Goal: Information Seeking & Learning: Learn about a topic

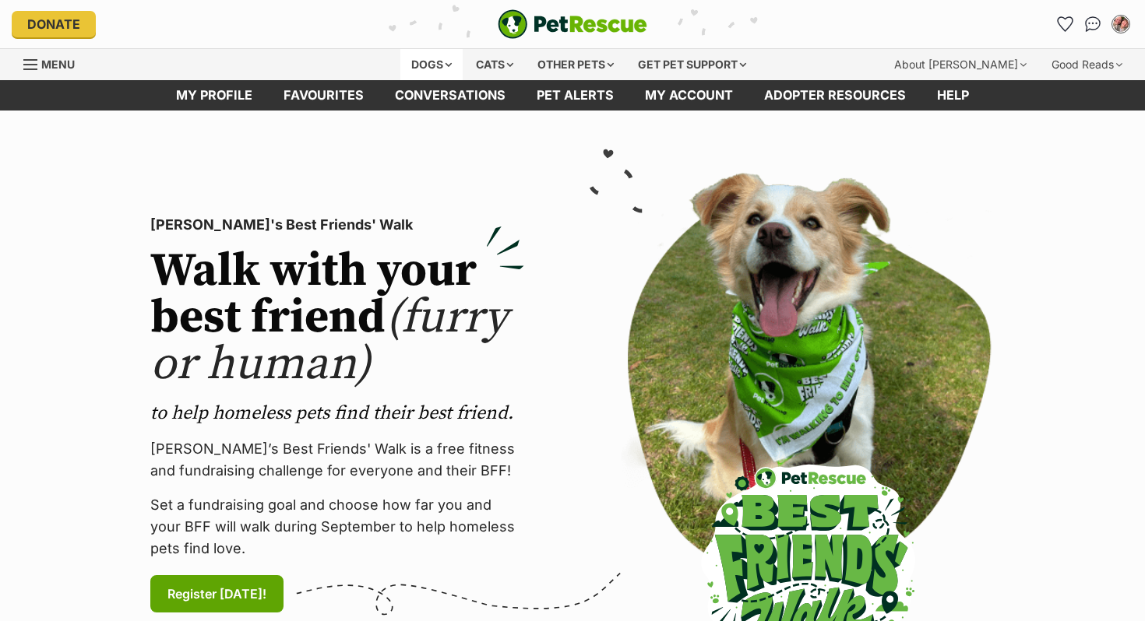
click at [413, 65] on div "Dogs" at bounding box center [431, 64] width 62 height 31
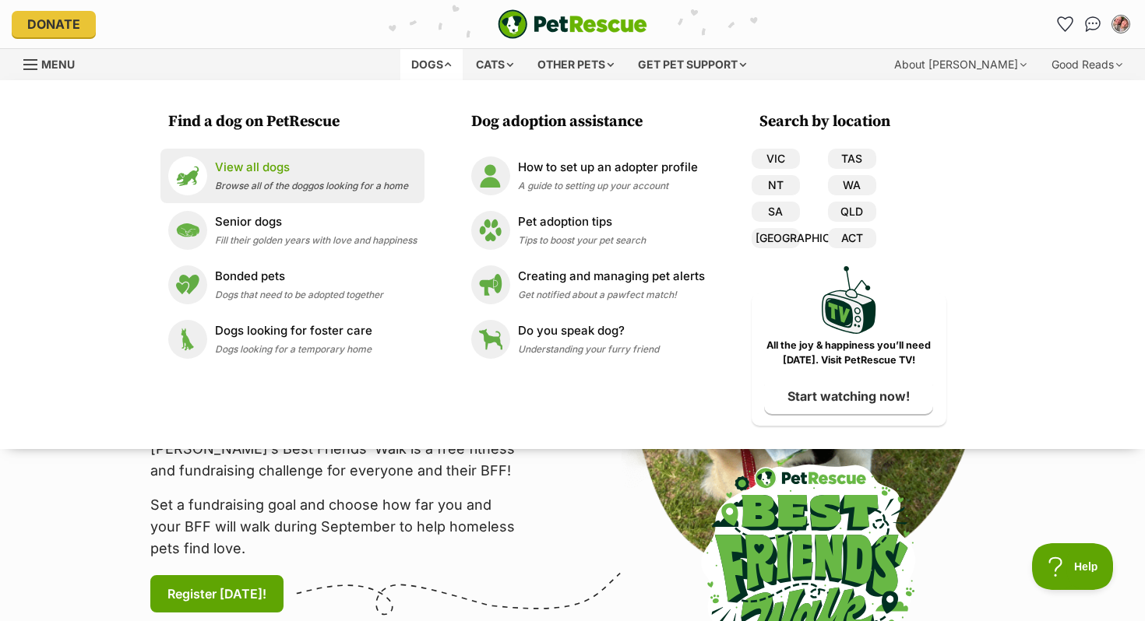
click at [283, 185] on span "Browse all of the doggos looking for a home" at bounding box center [311, 186] width 193 height 12
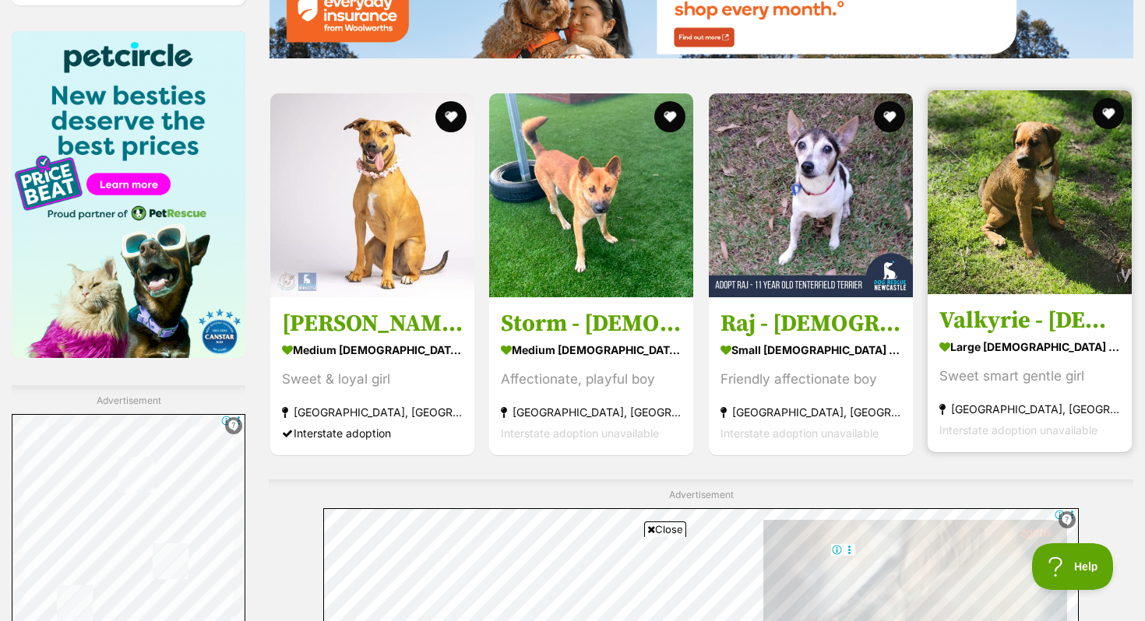
scroll to position [2816, 0]
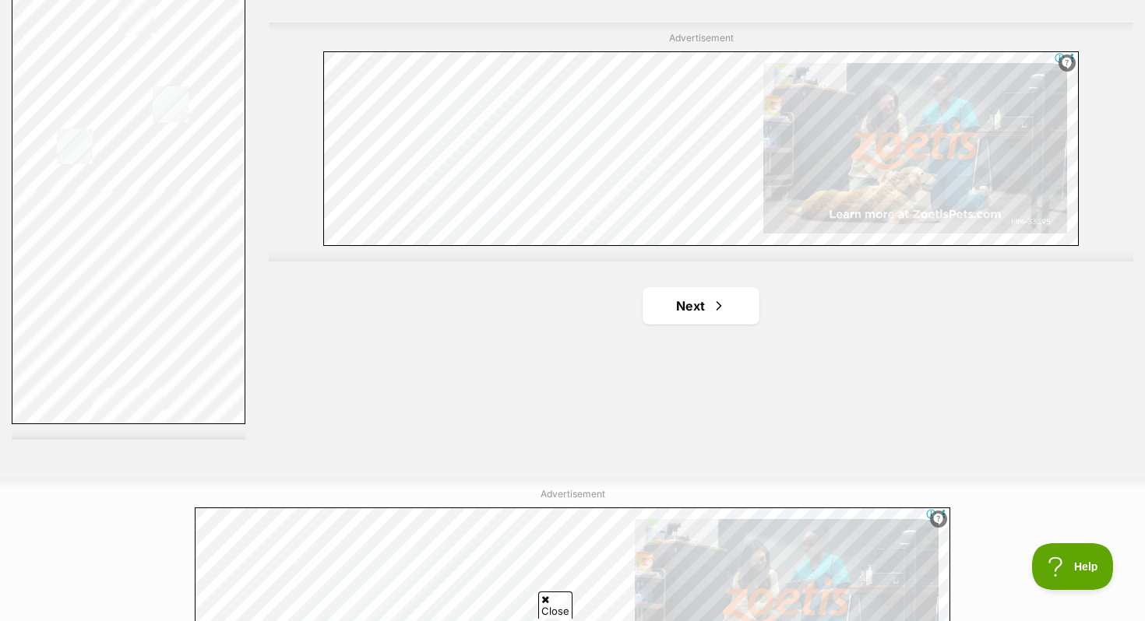
click at [671, 308] on link "Next" at bounding box center [700, 305] width 117 height 37
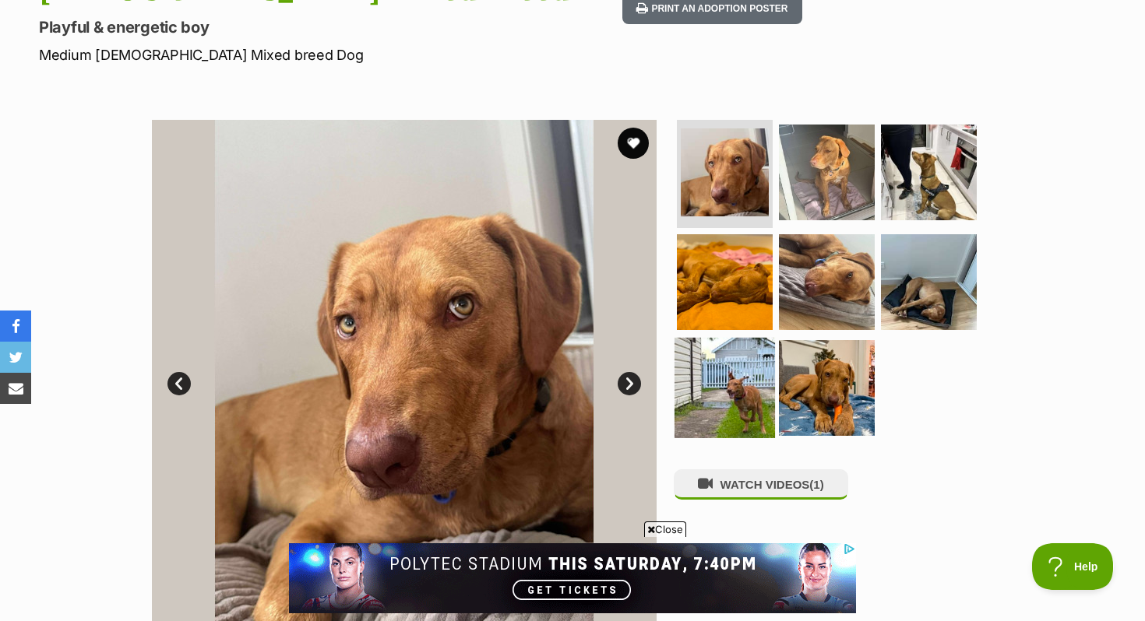
click at [736, 354] on img at bounding box center [724, 388] width 100 height 100
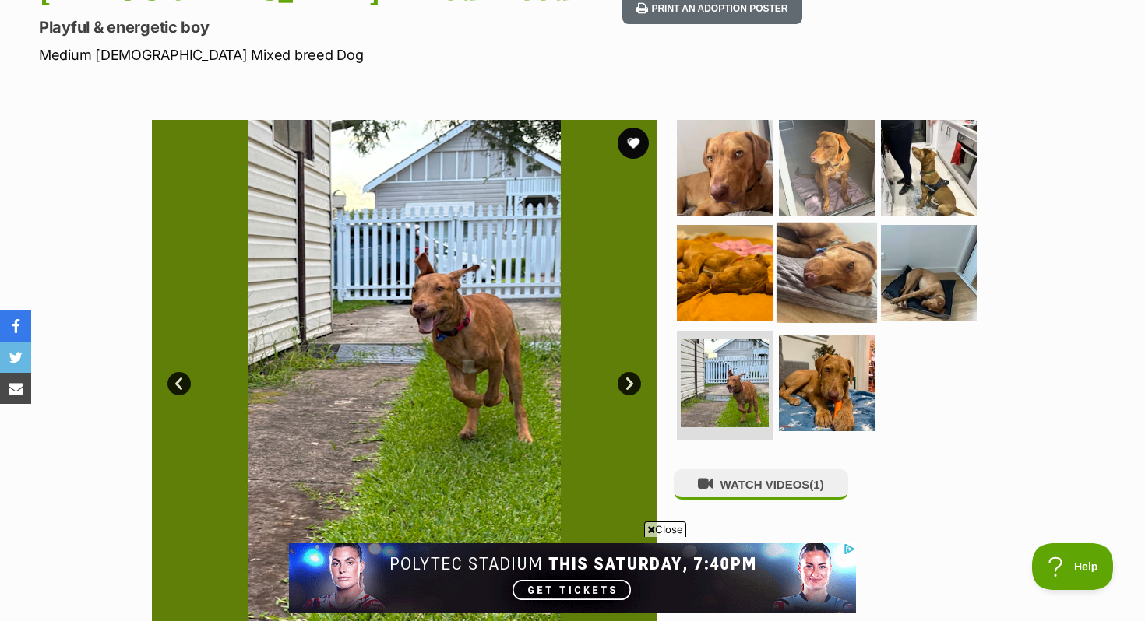
click at [820, 230] on img at bounding box center [826, 273] width 100 height 100
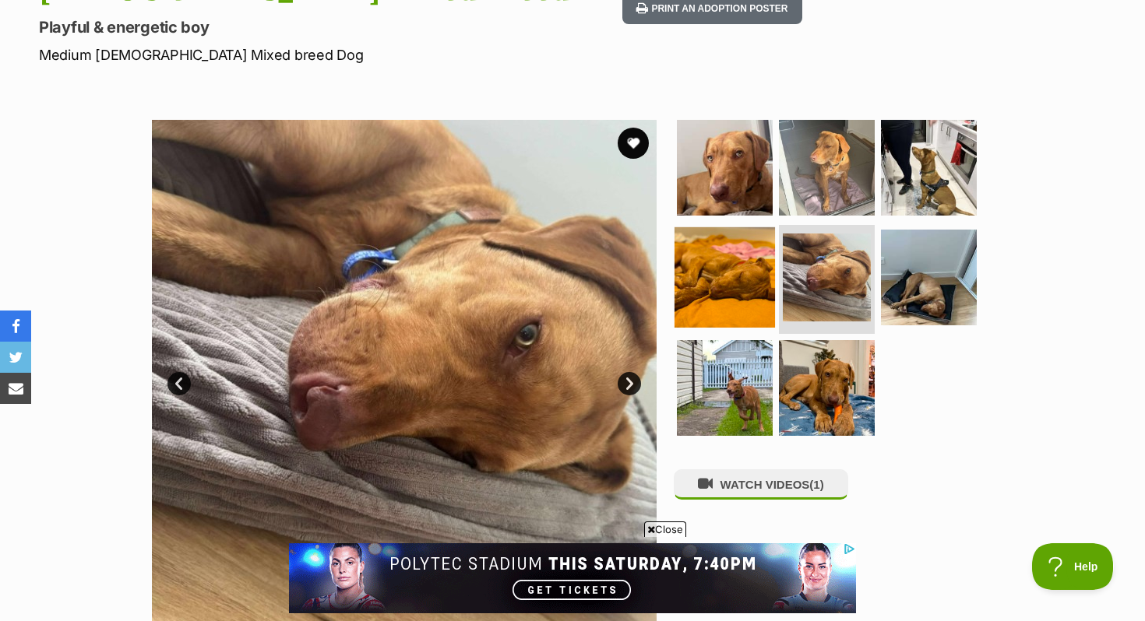
click at [746, 227] on img at bounding box center [724, 277] width 100 height 100
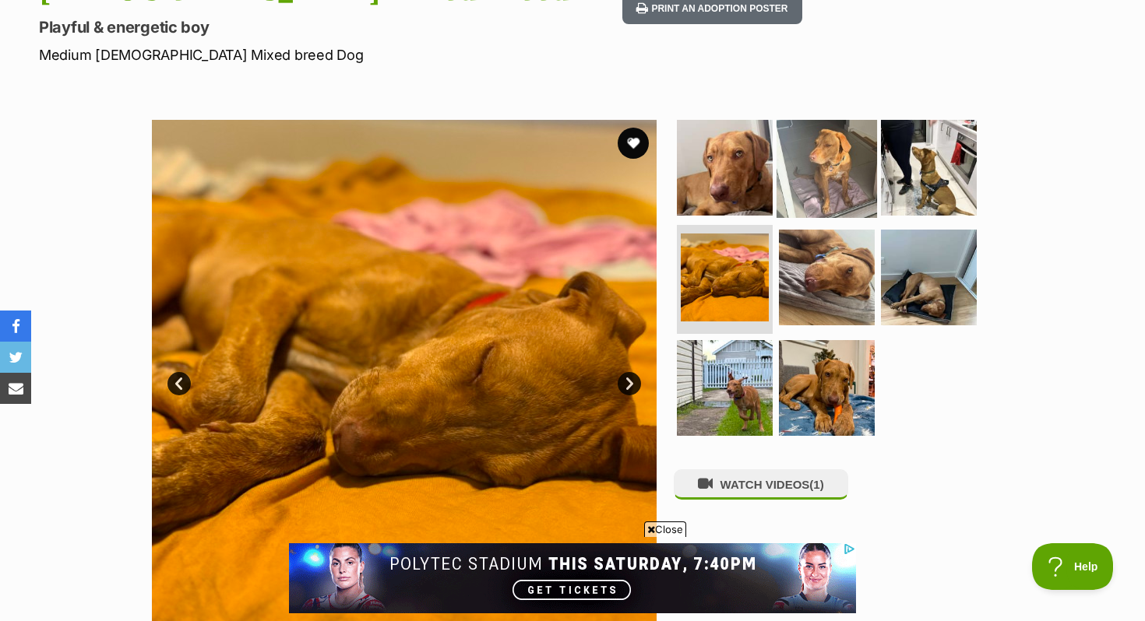
click at [844, 137] on img at bounding box center [826, 167] width 100 height 100
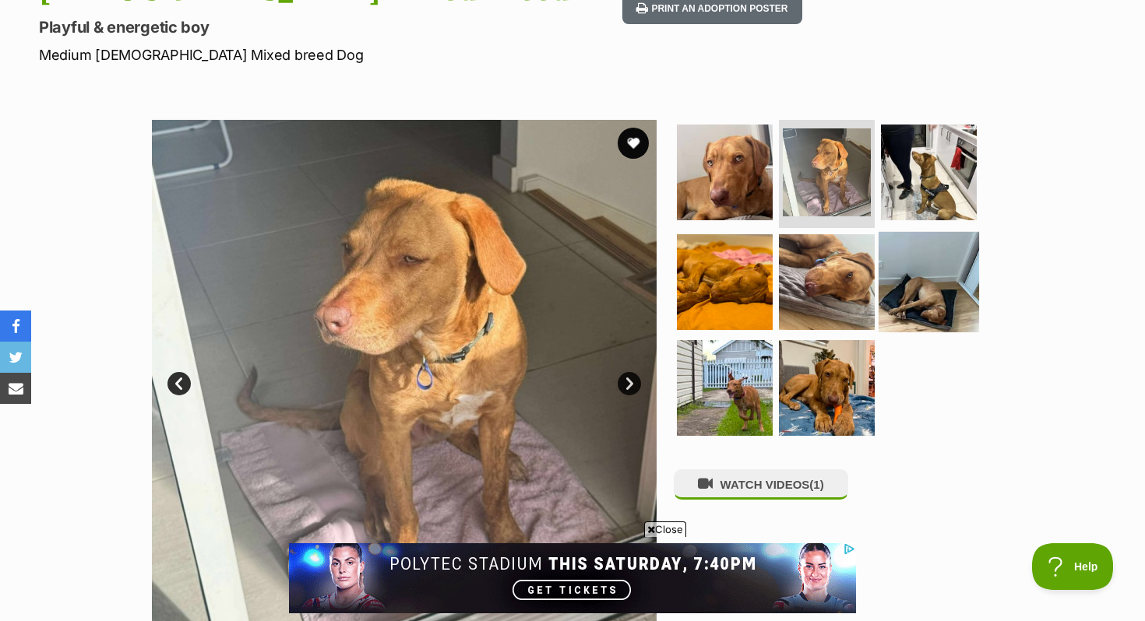
click at [943, 239] on img at bounding box center [928, 282] width 100 height 100
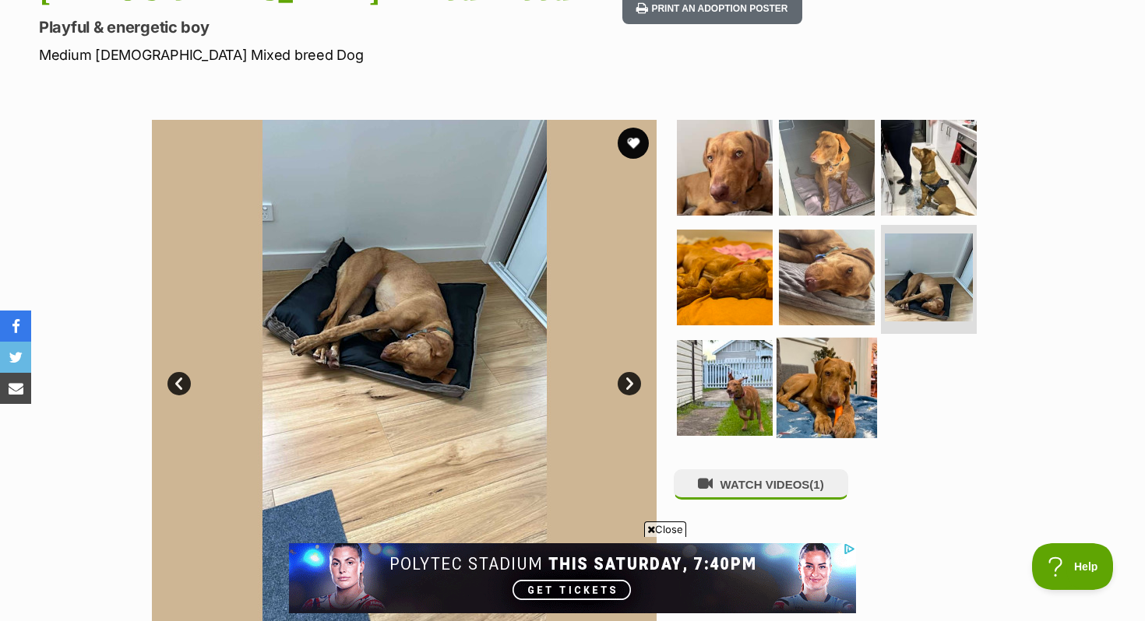
click at [813, 352] on img at bounding box center [826, 388] width 100 height 100
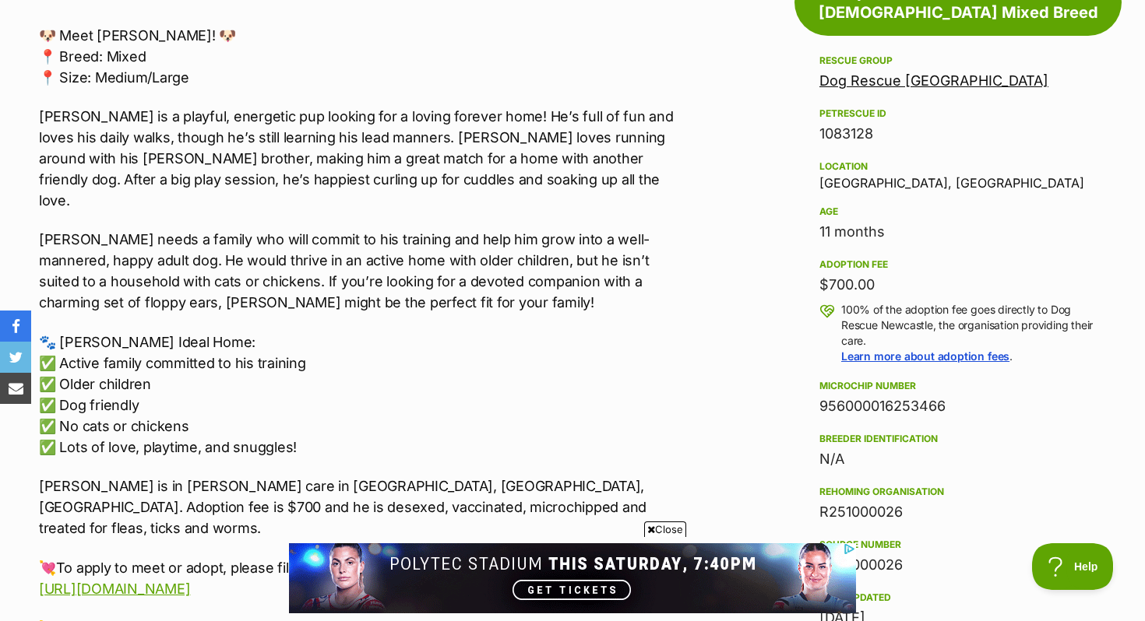
scroll to position [929, 0]
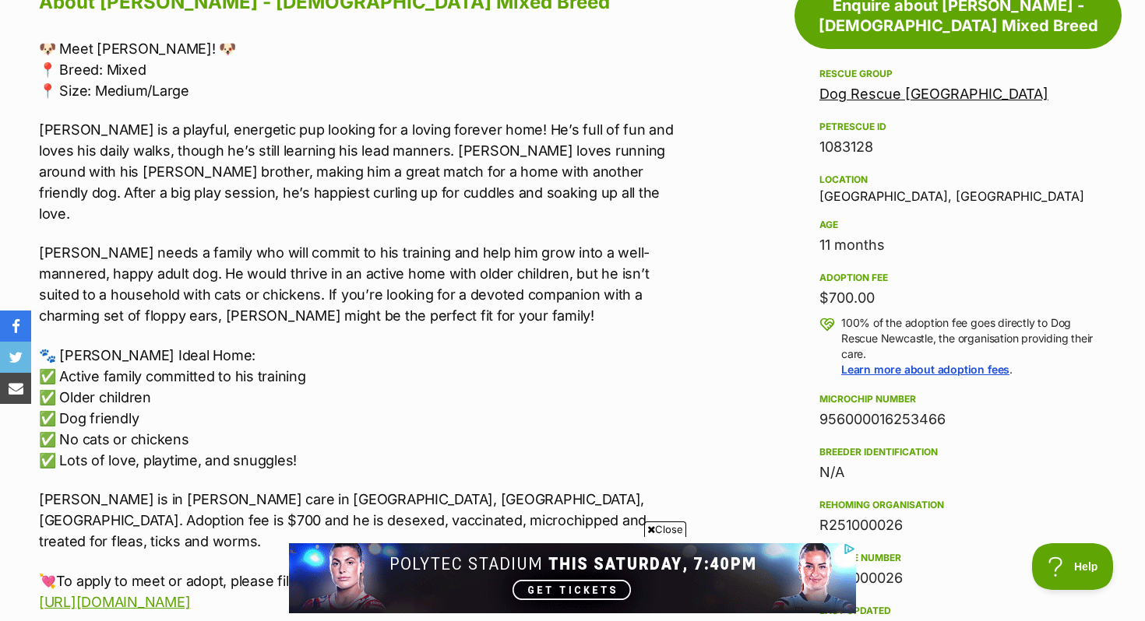
click at [160, 345] on p "🐾 Woody’s Ideal Home: ✅ Active family committed to his training ✅ Older childre…" at bounding box center [360, 408] width 643 height 126
click at [101, 351] on p "🐾 Woody’s Ideal Home: ✅ Active family committed to his training ✅ Older childre…" at bounding box center [360, 408] width 643 height 126
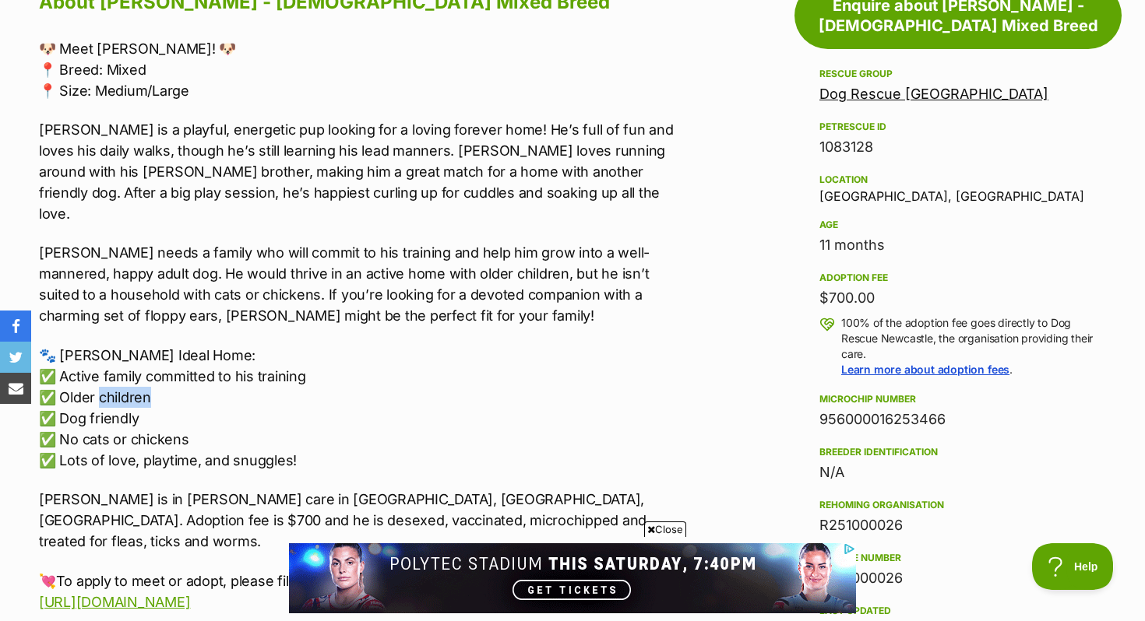
click at [101, 351] on p "🐾 Woody’s Ideal Home: ✅ Active family committed to his training ✅ Older childre…" at bounding box center [360, 408] width 643 height 126
click at [102, 378] on p "🐾 Woody’s Ideal Home: ✅ Active family committed to his training ✅ Older childre…" at bounding box center [360, 408] width 643 height 126
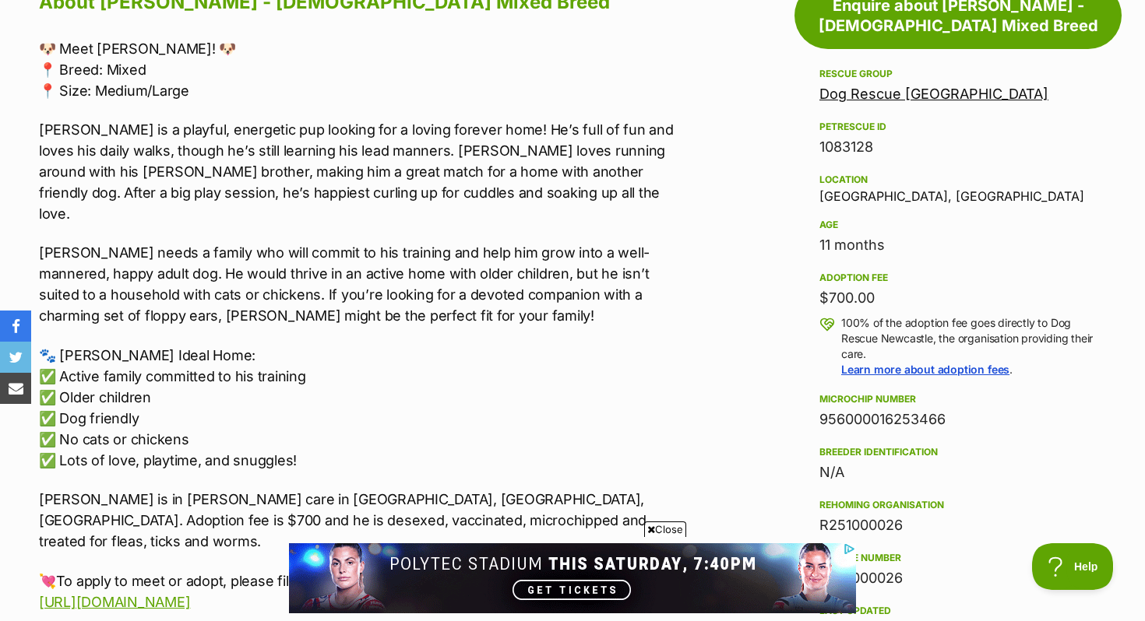
click at [102, 399] on p "🐾 Woody’s Ideal Home: ✅ Active family committed to his training ✅ Older childre…" at bounding box center [360, 408] width 643 height 126
click at [108, 489] on p "Woody is in foster care in Mayfield, Newcastle, NSW. Adoption fee is $700 and h…" at bounding box center [360, 520] width 643 height 63
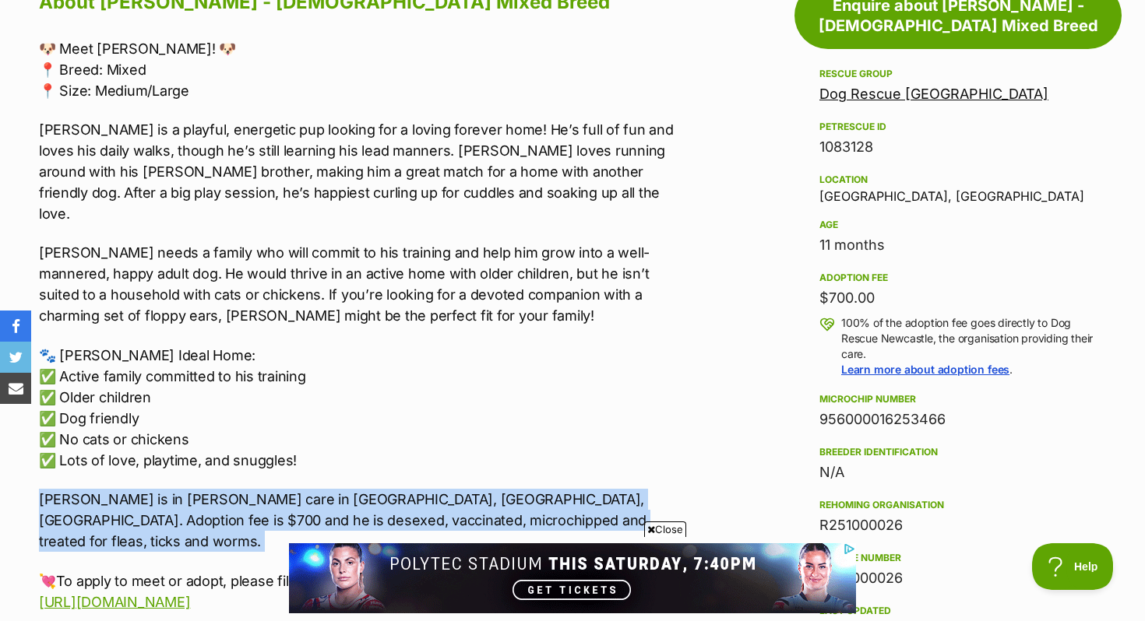
click at [108, 489] on p "Woody is in foster care in Mayfield, Newcastle, NSW. Adoption fee is $700 and h…" at bounding box center [360, 520] width 643 height 63
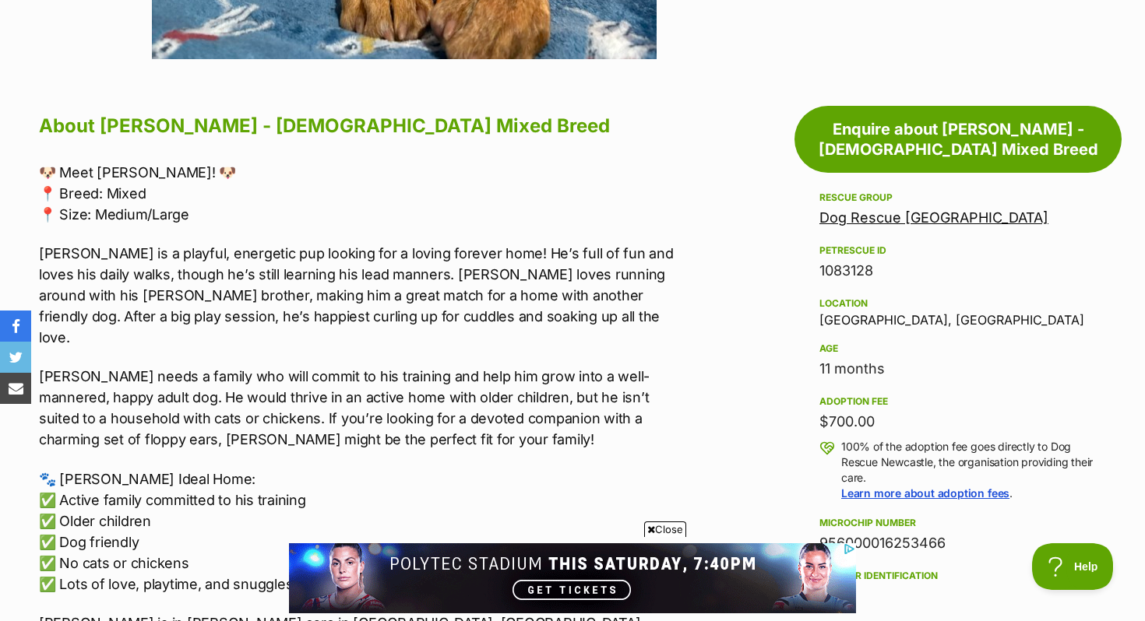
scroll to position [803, 0]
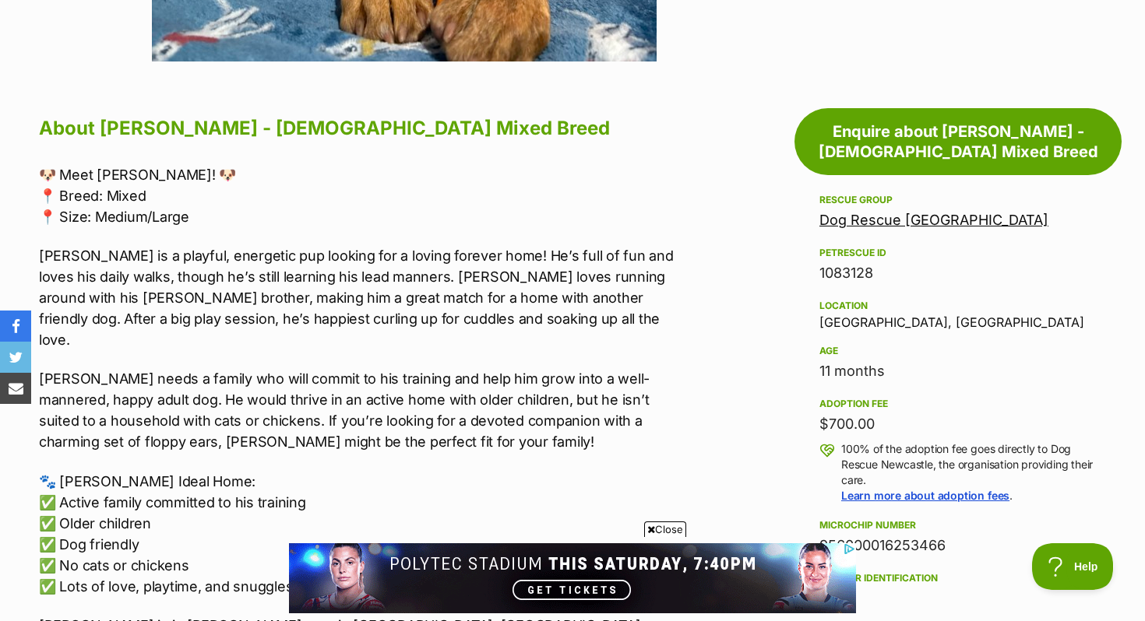
click at [111, 257] on p "Woody is a playful, energetic pup looking for a loving forever home! He’s full …" at bounding box center [360, 297] width 643 height 105
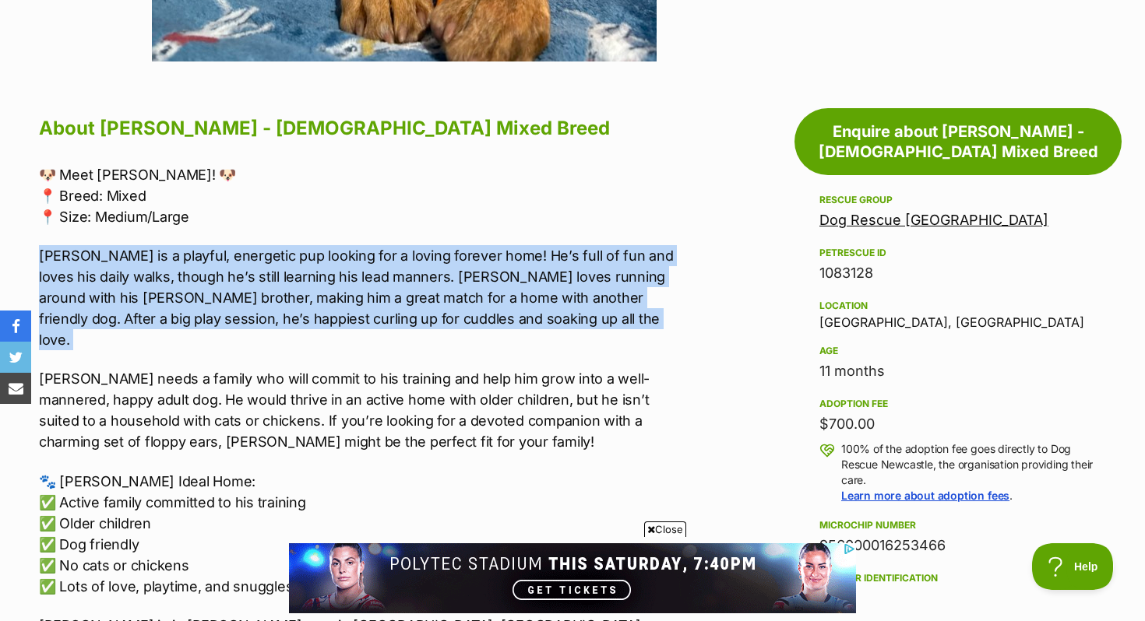
click at [111, 257] on p "Woody is a playful, energetic pup looking for a loving forever home! He’s full …" at bounding box center [360, 297] width 643 height 105
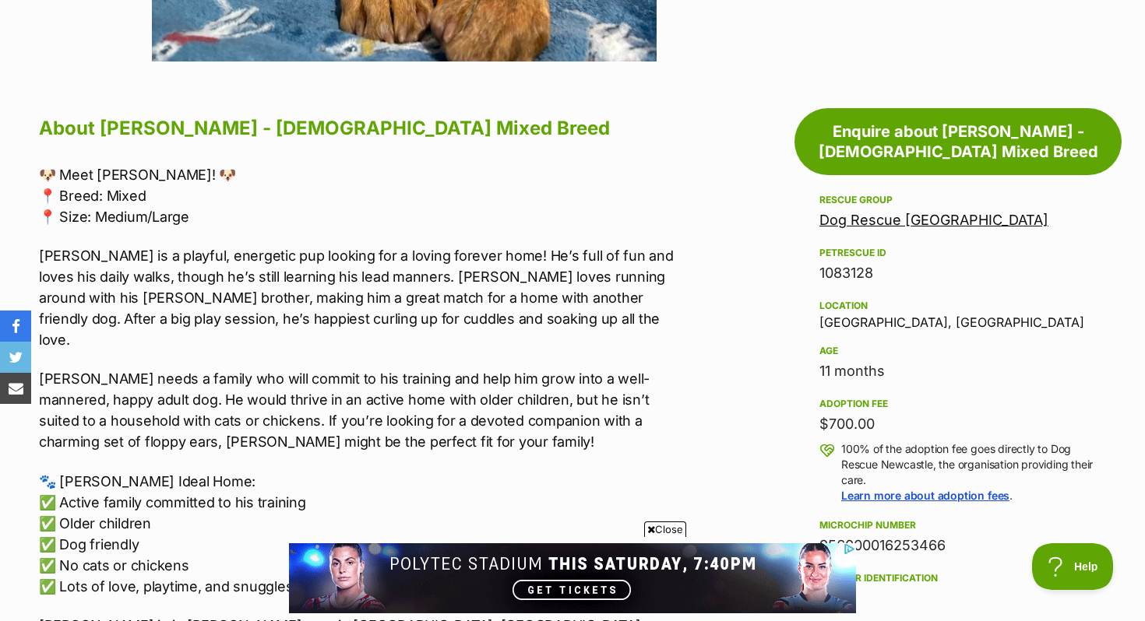
click at [286, 368] on p "Woody needs a family who will commit to his training and help him grow into a w…" at bounding box center [360, 410] width 643 height 84
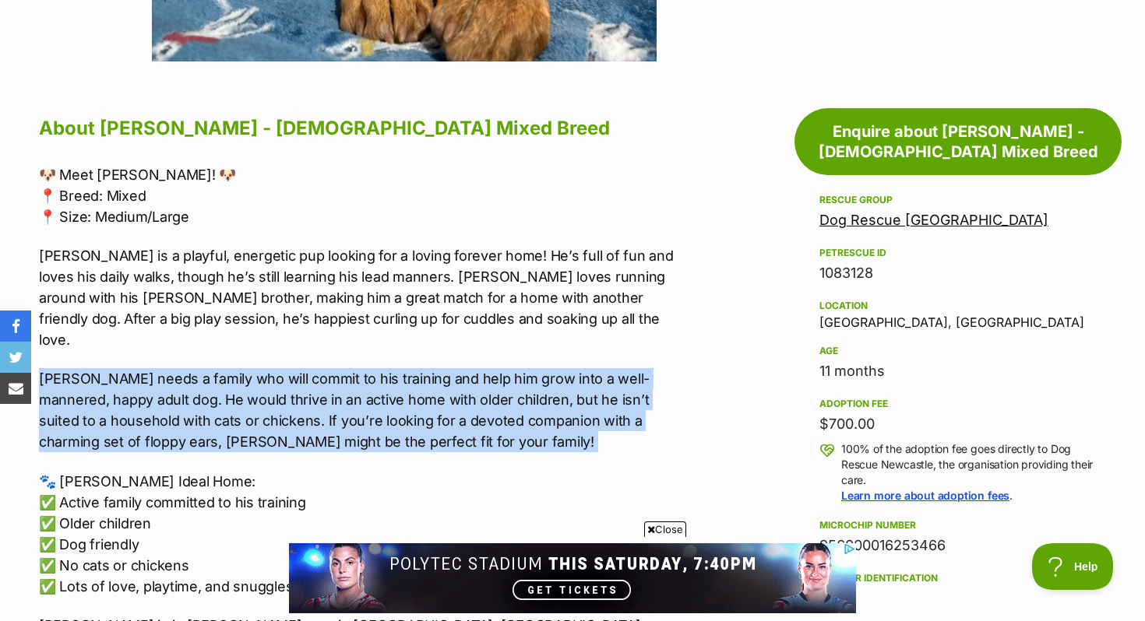
click at [286, 368] on p "Woody needs a family who will commit to his training and help him grow into a w…" at bounding box center [360, 410] width 643 height 84
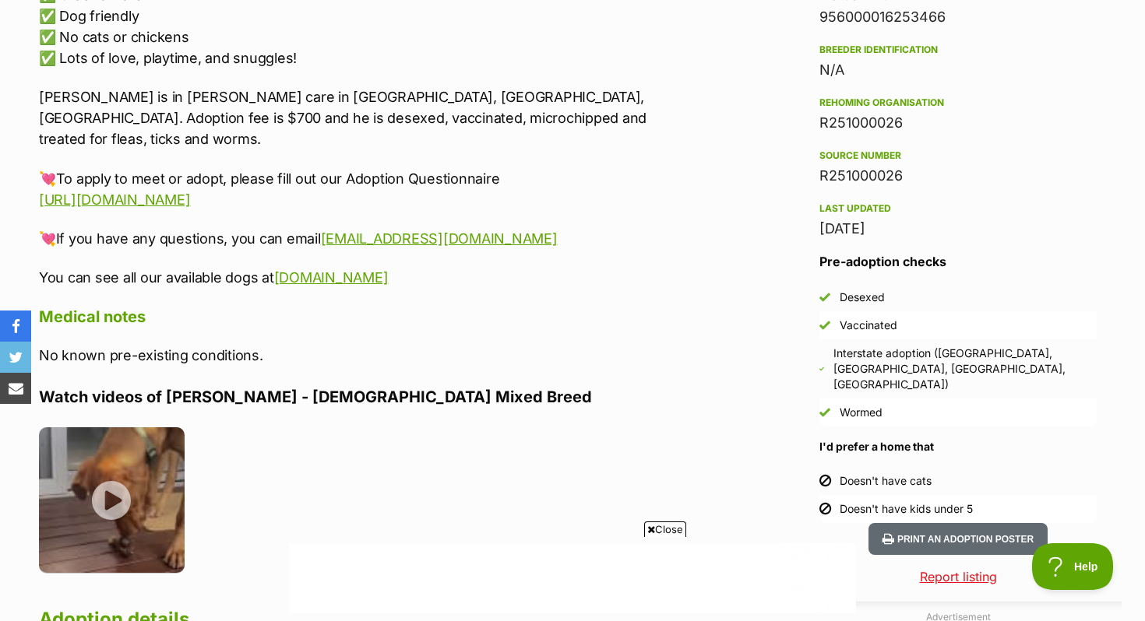
scroll to position [1335, 0]
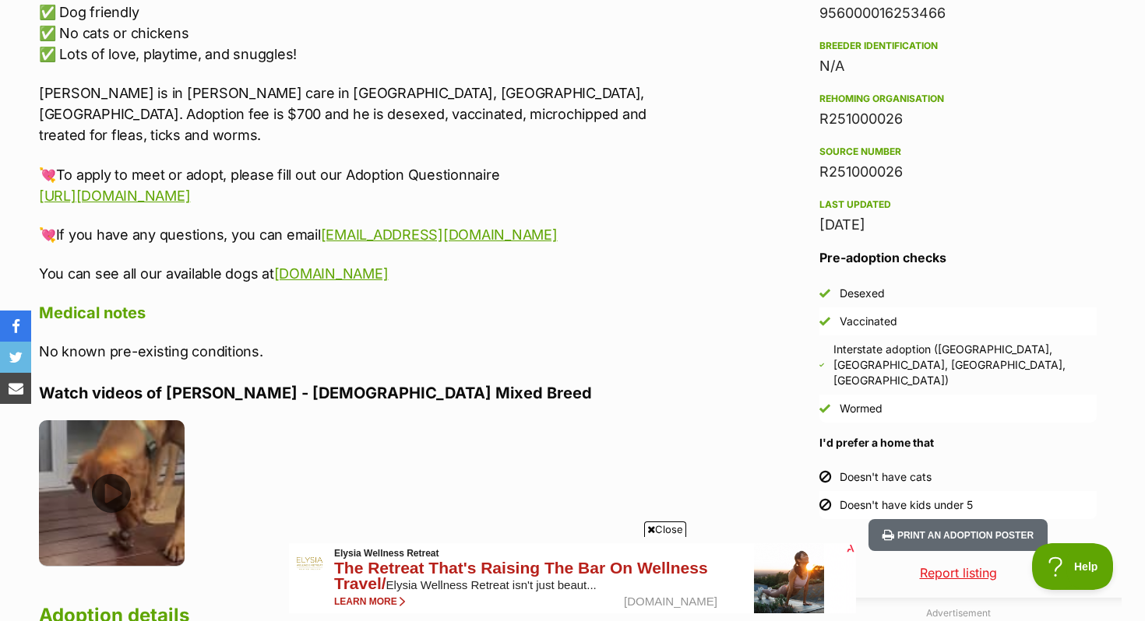
click at [139, 460] on img at bounding box center [112, 493] width 146 height 146
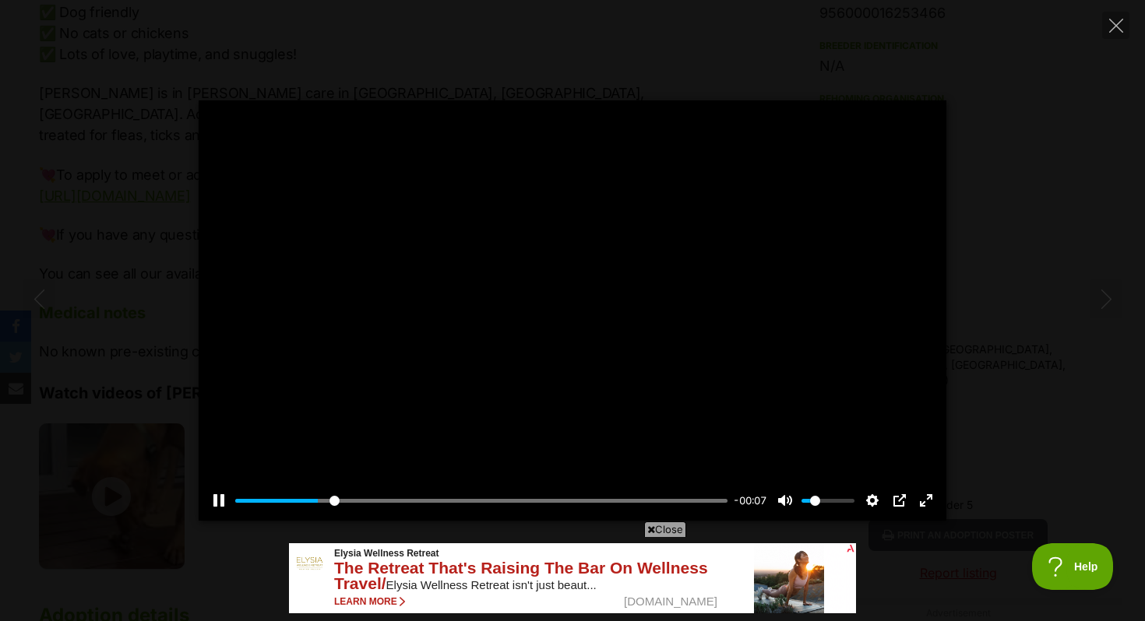
scroll to position [0, 0]
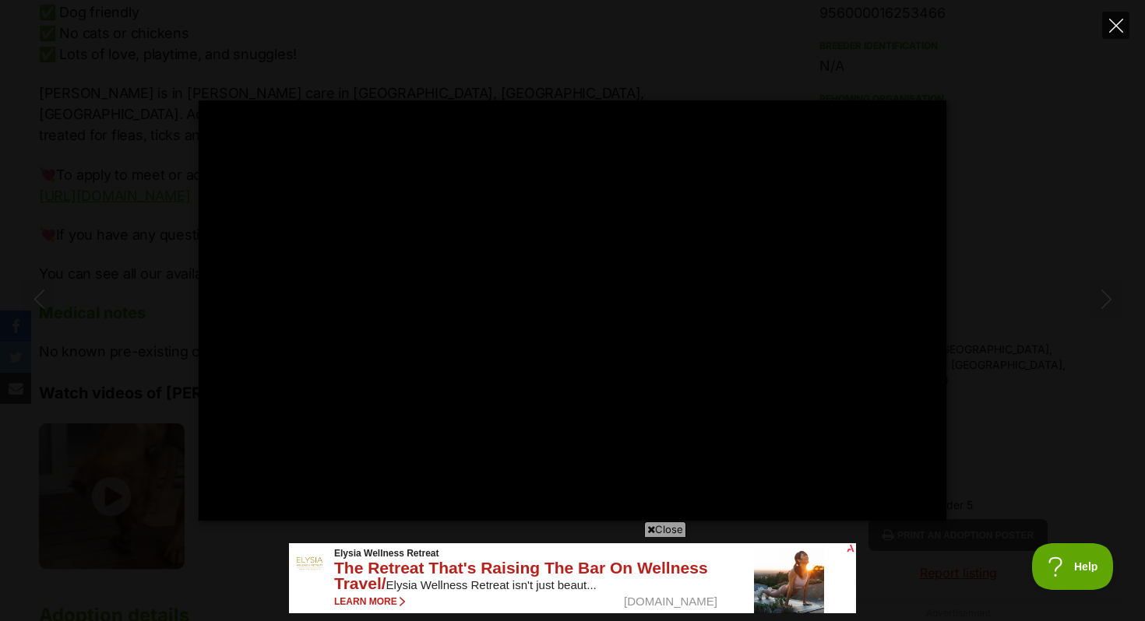
click at [1113, 28] on icon "Close" at bounding box center [1116, 26] width 14 height 14
type input "79.38"
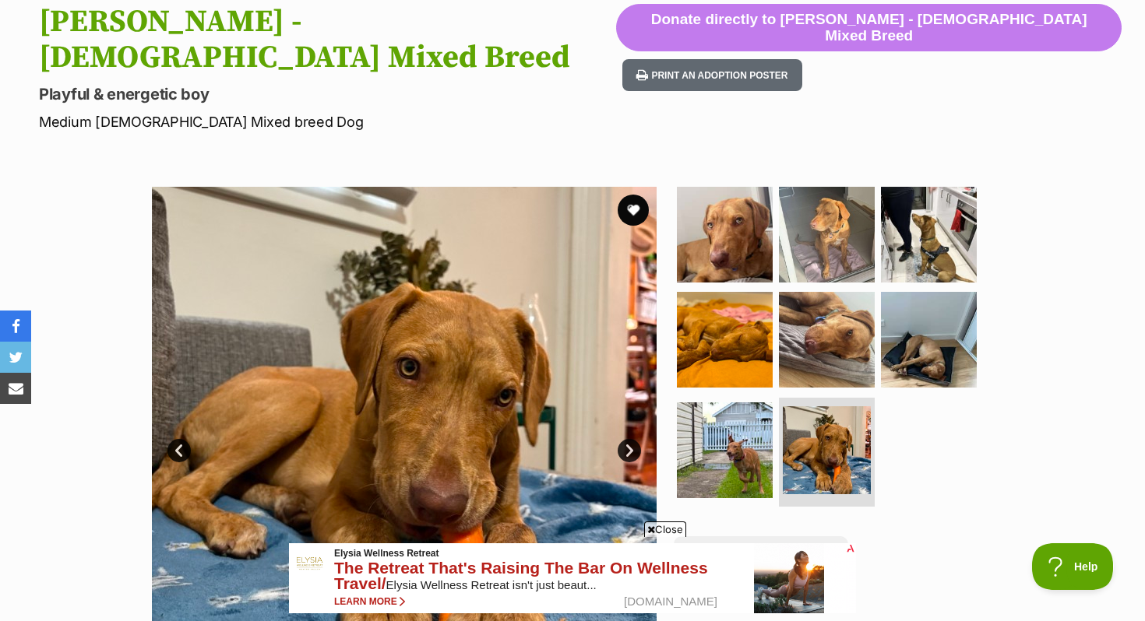
scroll to position [70, 0]
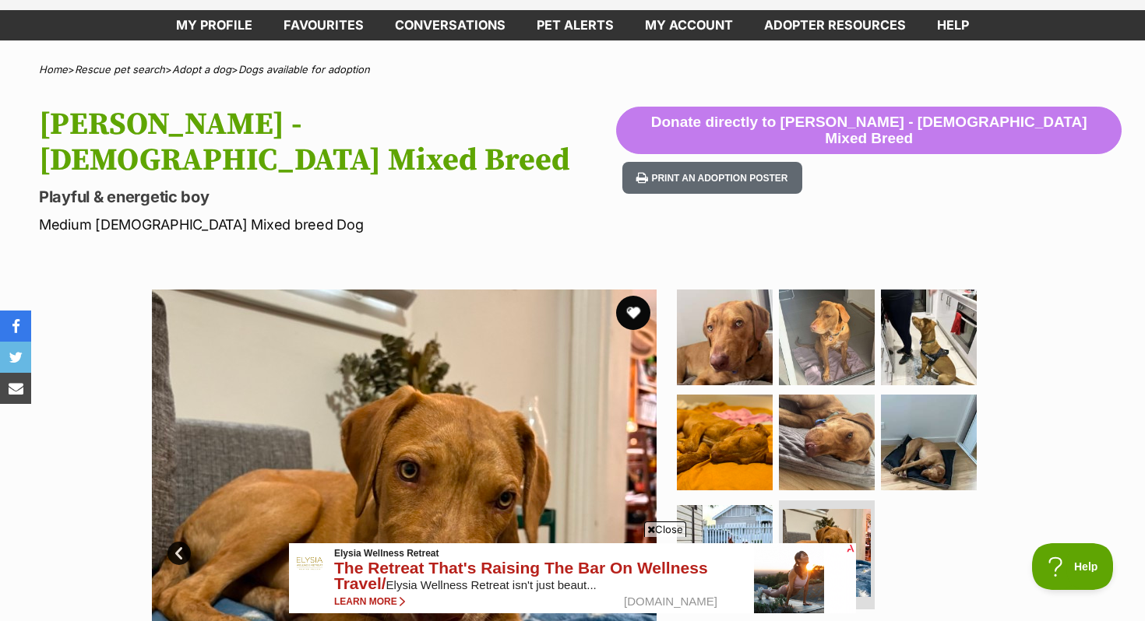
click at [635, 296] on button "favourite" at bounding box center [633, 313] width 34 height 34
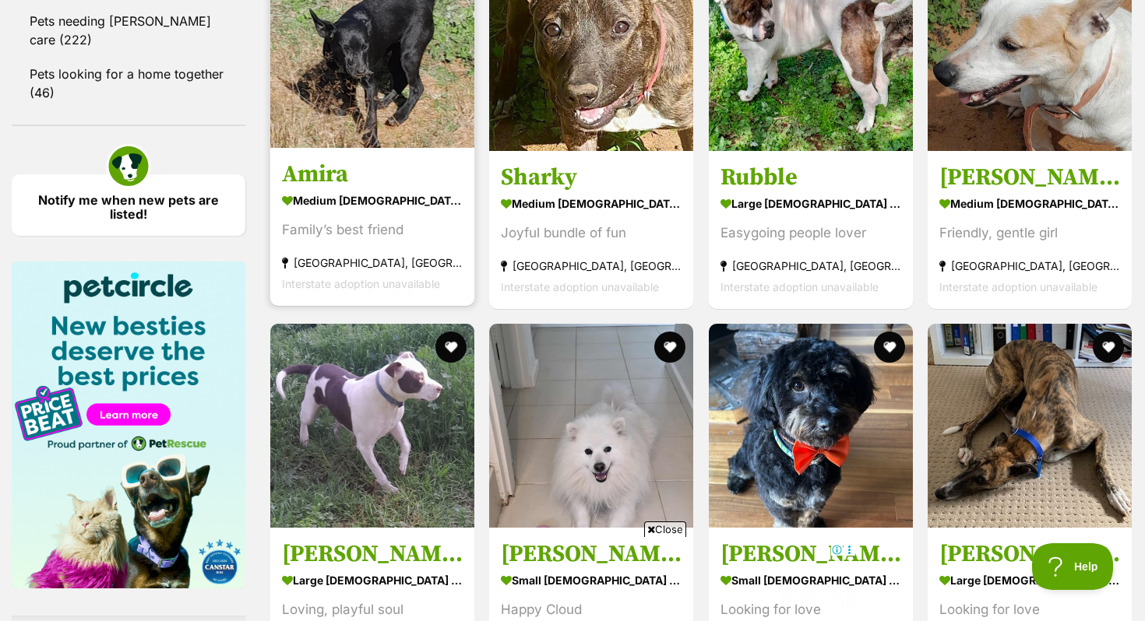
scroll to position [2316, 0]
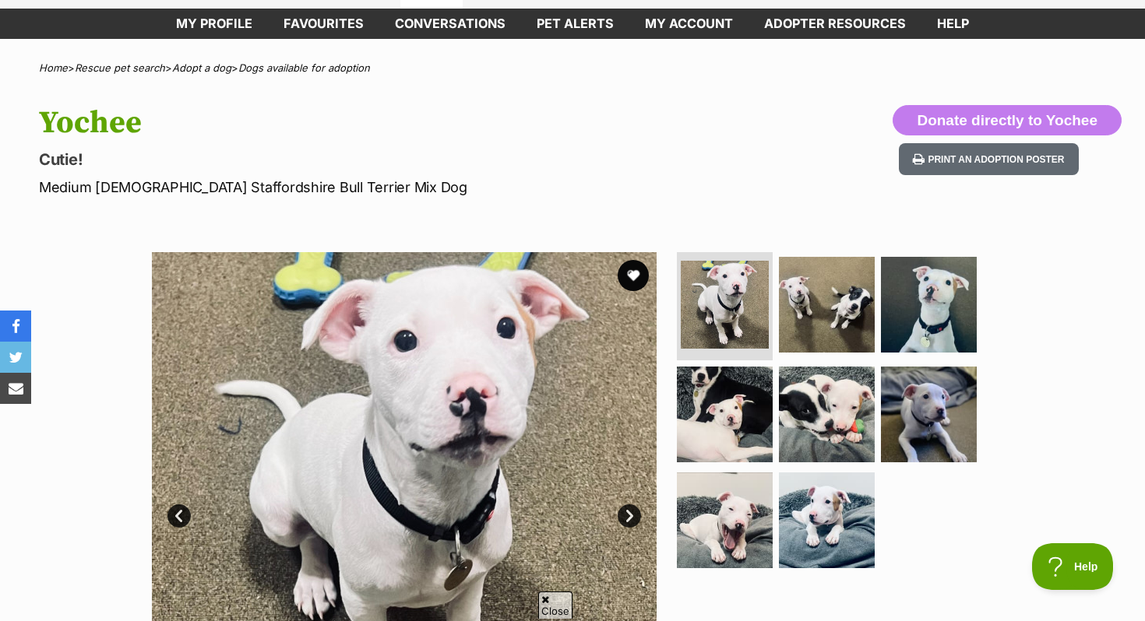
scroll to position [76, 0]
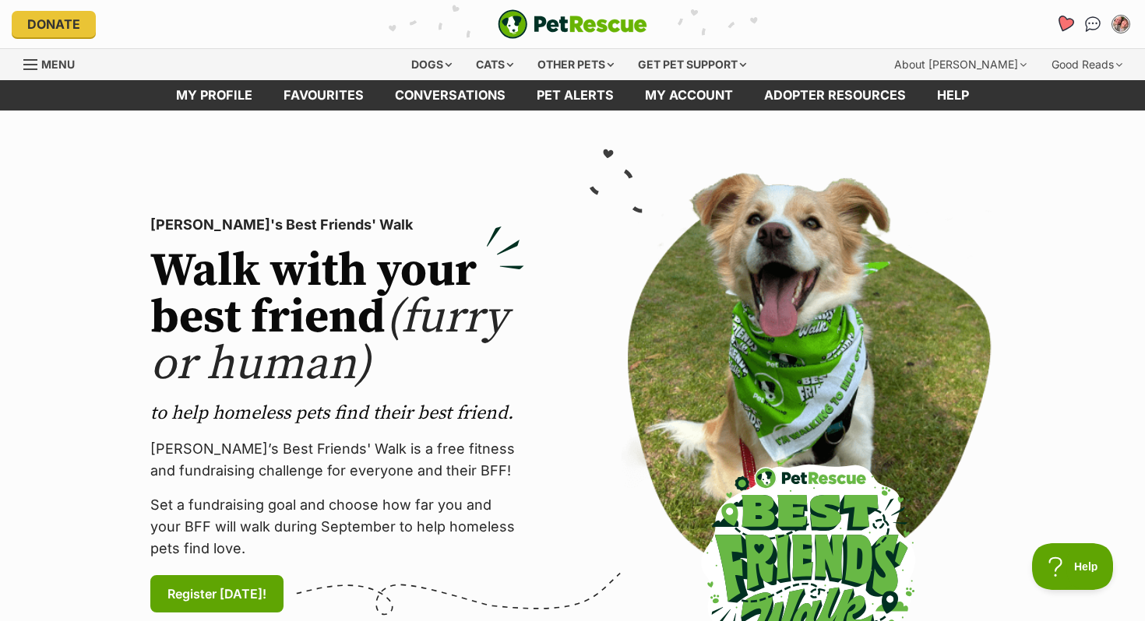
click at [1062, 22] on icon "Favourites" at bounding box center [1064, 24] width 19 height 18
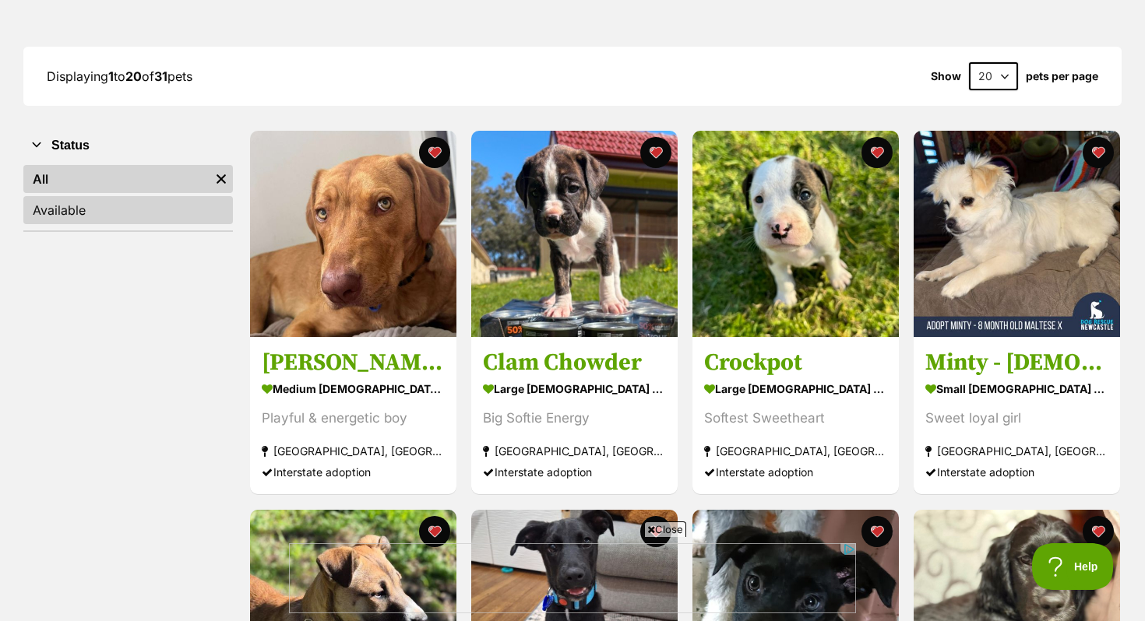
click at [77, 210] on link "Available" at bounding box center [127, 210] width 209 height 28
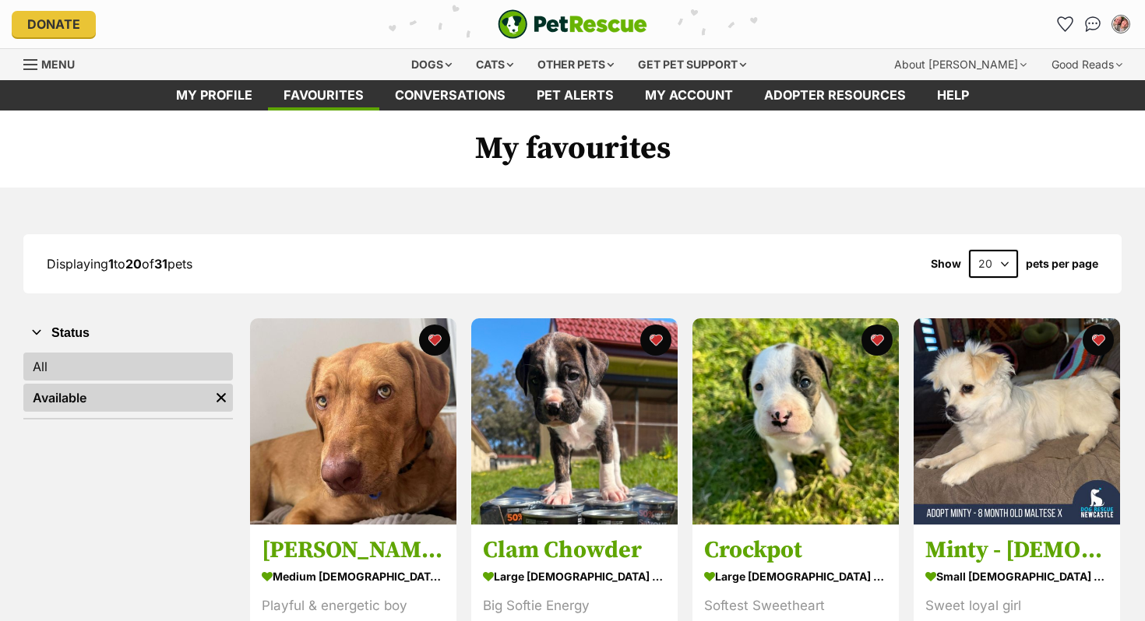
click at [88, 363] on link "All" at bounding box center [127, 367] width 209 height 28
click at [90, 368] on link "All" at bounding box center [127, 367] width 209 height 28
click at [90, 364] on link "All" at bounding box center [127, 367] width 209 height 28
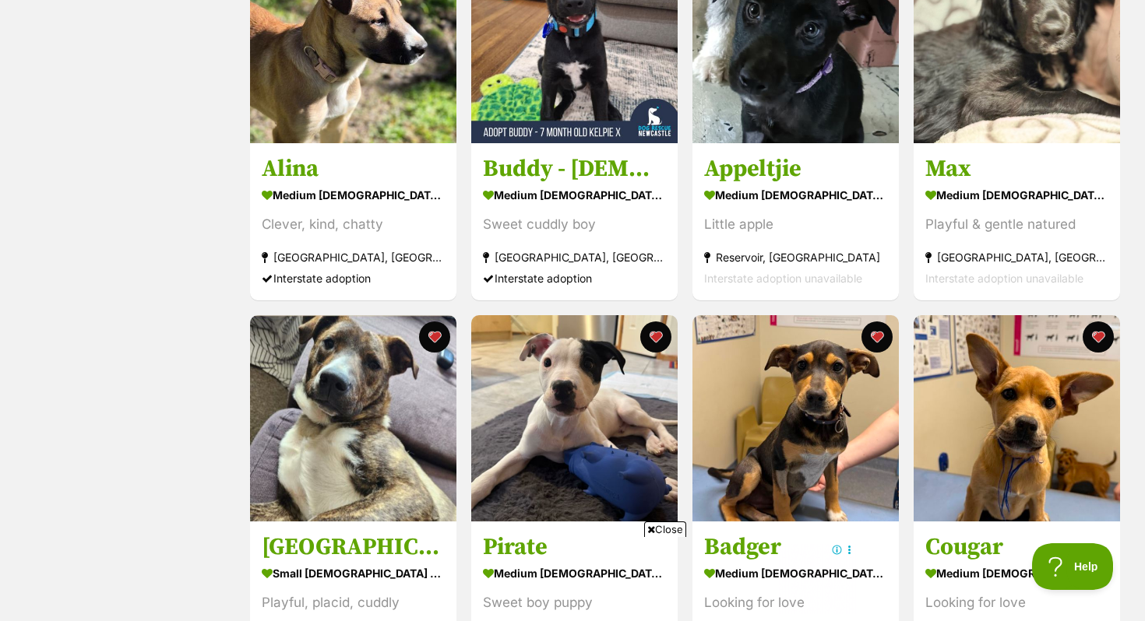
scroll to position [873, 0]
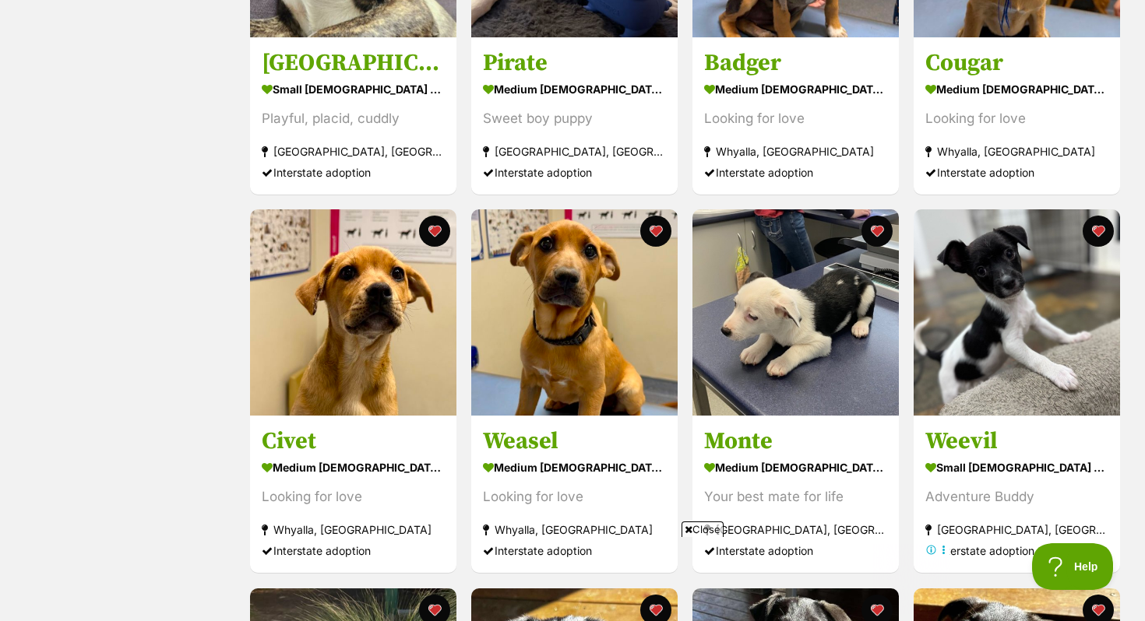
scroll to position [1285, 0]
